Goal: Task Accomplishment & Management: Complete application form

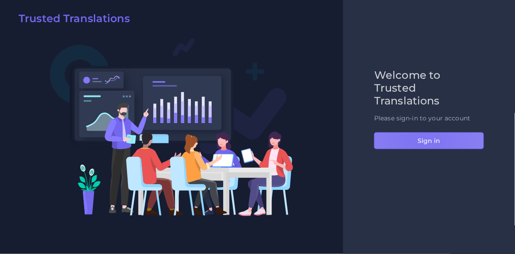
click at [422, 143] on button "Sign in" at bounding box center [429, 140] width 110 height 17
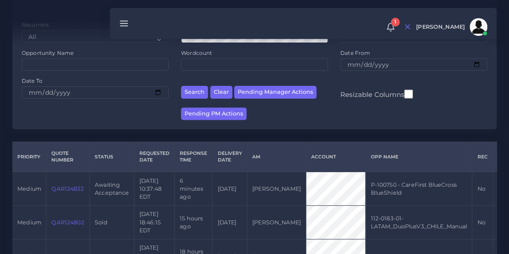
scroll to position [124, 0]
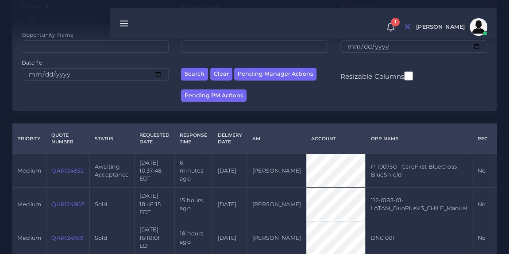
click at [61, 174] on link "QAR124832" at bounding box center [67, 170] width 32 height 7
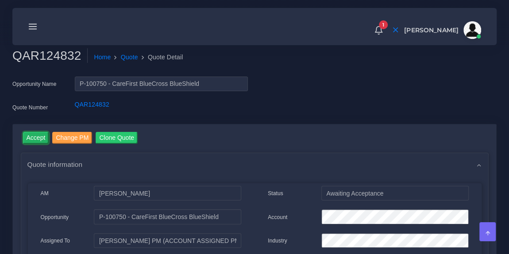
click at [40, 137] on input "Accept" at bounding box center [36, 138] width 26 height 12
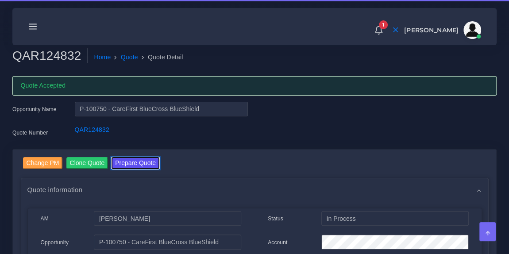
click at [131, 168] on button "Prepare Quote" at bounding box center [136, 163] width 48 height 12
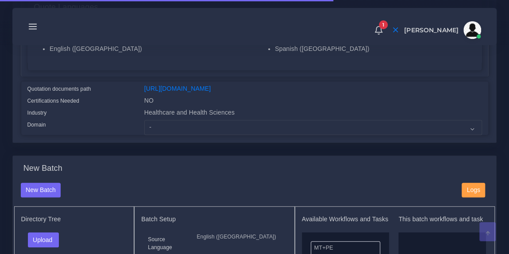
scroll to position [198, 0]
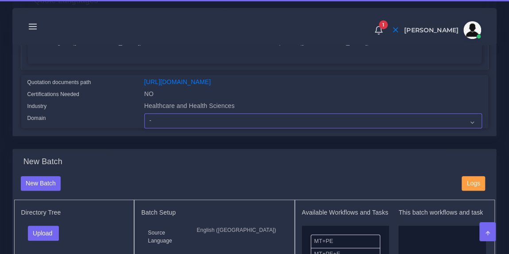
click at [185, 128] on select "- Advertising and Media Agriculture, Forestry and Fishing Architecture, Buildin…" at bounding box center [313, 120] width 338 height 15
select select "Healthcare and Health Sciences"
click at [144, 119] on select "- Advertising and Media Agriculture, Forestry and Fishing Architecture, Buildin…" at bounding box center [313, 120] width 338 height 15
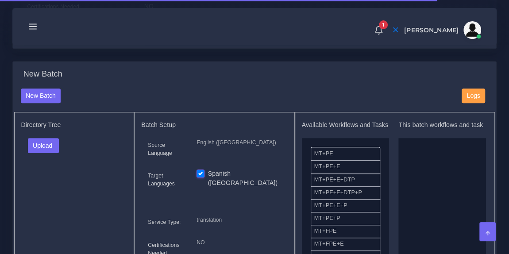
scroll to position [290, 0]
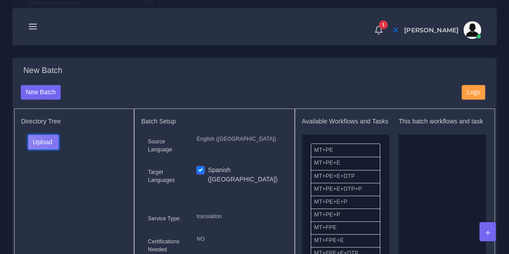
click at [53, 147] on button "Upload" at bounding box center [43, 142] width 31 height 15
click at [50, 177] on label "Files" at bounding box center [58, 175] width 61 height 11
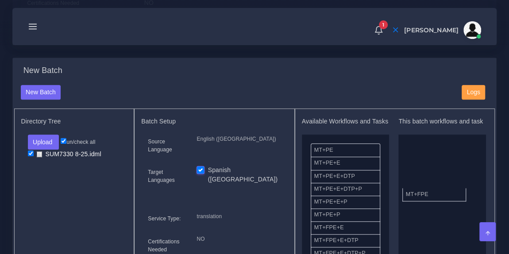
drag, startPoint x: 358, startPoint y: 233, endPoint x: 447, endPoint y: 190, distance: 98.6
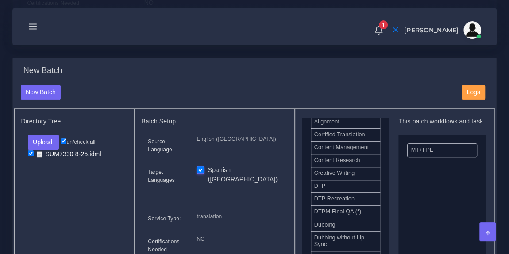
scroll to position [261, 0]
drag, startPoint x: 348, startPoint y: 192, endPoint x: 440, endPoint y: 185, distance: 91.9
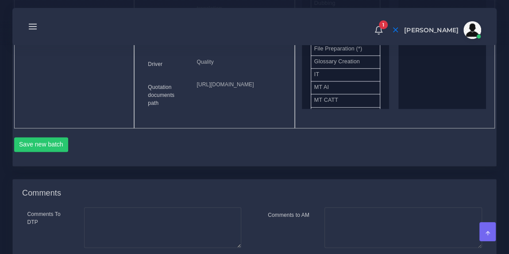
scroll to position [500, 0]
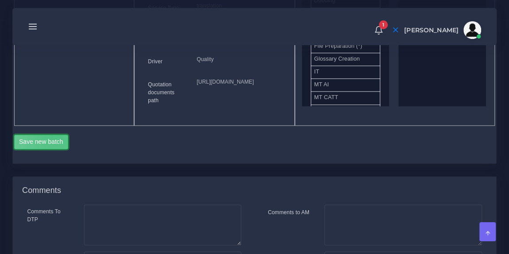
click at [56, 150] on button "Save new batch" at bounding box center [41, 142] width 54 height 15
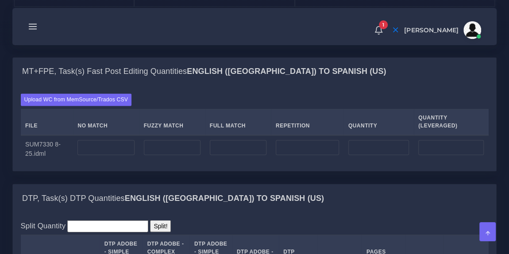
scroll to position [643, 0]
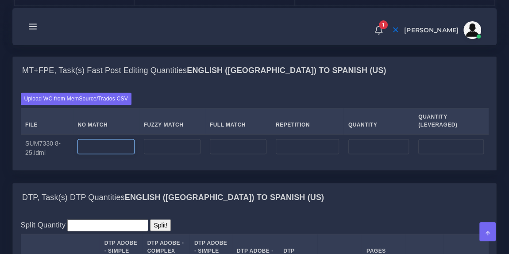
click at [101, 154] on input "number" at bounding box center [105, 146] width 57 height 15
type input "1073"
click at [295, 154] on input "2" at bounding box center [307, 146] width 63 height 15
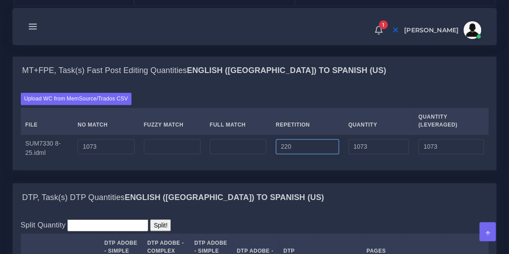
type input "220"
type input "1293"
type input "1128"
click at [229, 85] on div "MT+FPE, Task(s) Fast Post Editing Quantities English ([GEOGRAPHIC_DATA]) TO Spa…" at bounding box center [255, 71] width 484 height 28
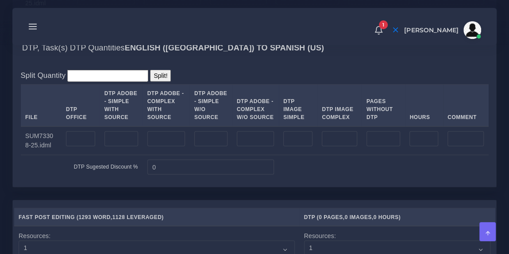
scroll to position [797, 0]
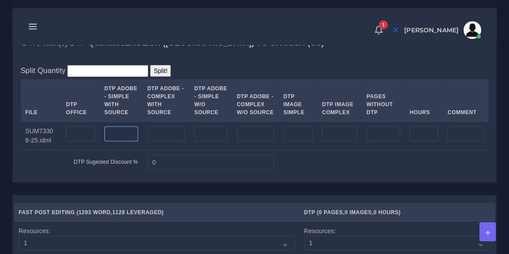
click at [122, 141] on input "number" at bounding box center [121, 133] width 34 height 15
type input "3"
click at [298, 57] on div "DTP, Task(s) DTP Quantities English ([GEOGRAPHIC_DATA]) TO Spanish ([GEOGRAPHIC…" at bounding box center [255, 43] width 484 height 28
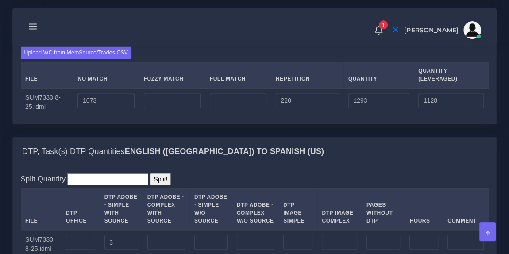
scroll to position [689, 0]
click at [242, 108] on input "number" at bounding box center [238, 100] width 57 height 15
type input "127"
type input "1420"
type input "1159"
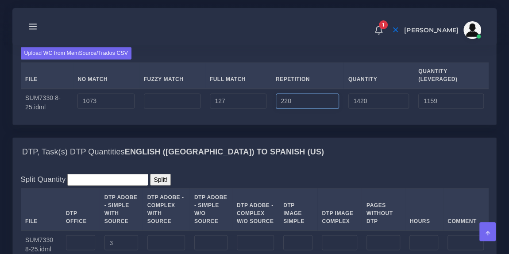
click at [286, 108] on input "220" at bounding box center [307, 100] width 63 height 15
type input "520"
type input "1720"
type input "1234"
click at [187, 108] on input "number" at bounding box center [172, 100] width 57 height 15
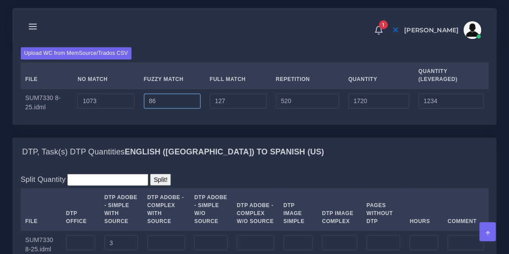
type input "86"
type input "1806"
type input "1277"
click at [247, 89] on div "Upload WC from MemSource/Trados CSV File No Match Fuzzy Match Full Match Repeti…" at bounding box center [255, 81] width 484 height 85
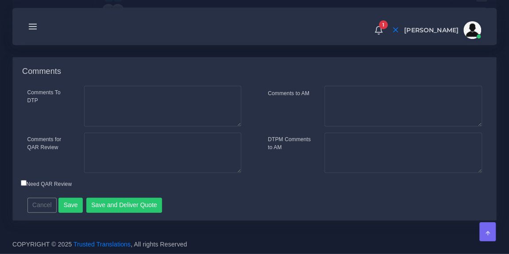
scroll to position [1228, 0]
click at [139, 203] on button "Save and Deliver Quote" at bounding box center [124, 205] width 76 height 15
